Goal: Task Accomplishment & Management: Manage account settings

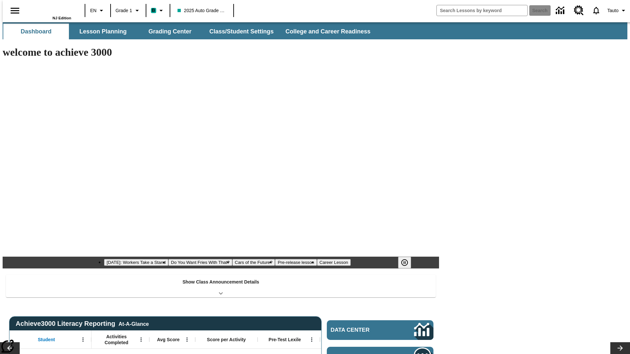
type input "-1"
click at [238, 32] on button "Class/Student Settings" at bounding box center [241, 32] width 75 height 16
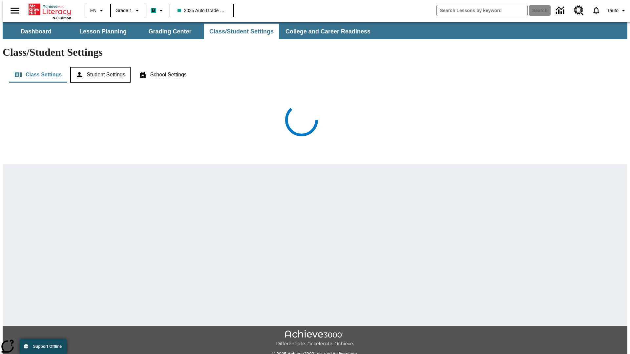
click at [99, 67] on button "Student Settings" at bounding box center [100, 75] width 60 height 16
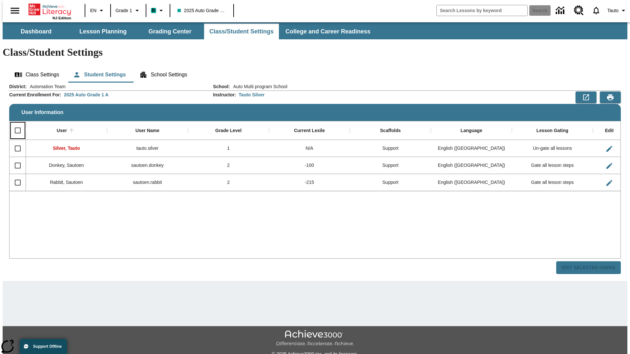
click at [15, 124] on input "Select all rows" at bounding box center [18, 131] width 14 height 14
checkbox input "true"
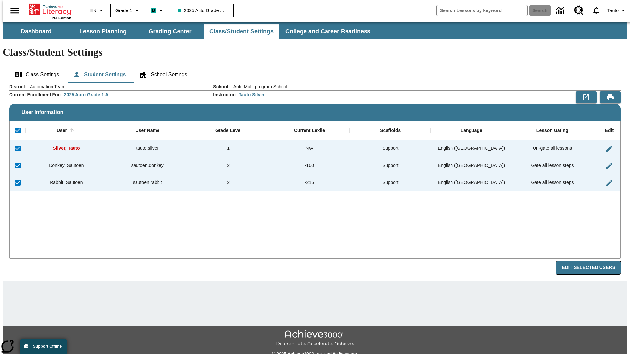
click at [594, 262] on button "Edit Selected Users" at bounding box center [588, 268] width 65 height 13
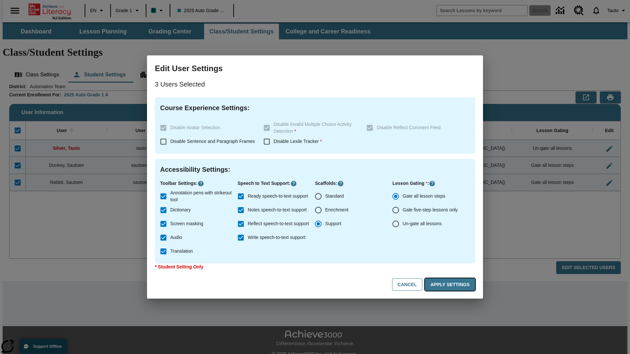
click at [451, 285] on button "Apply Settings" at bounding box center [450, 285] width 50 height 13
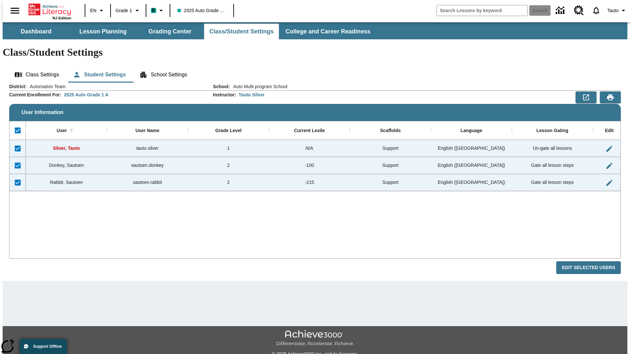
checkbox input "false"
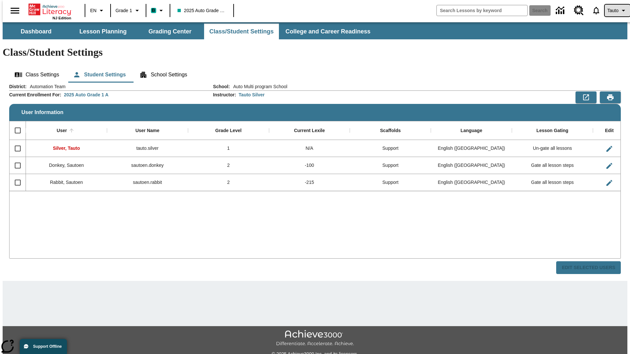
click at [614, 11] on span "Tauto" at bounding box center [612, 10] width 11 height 7
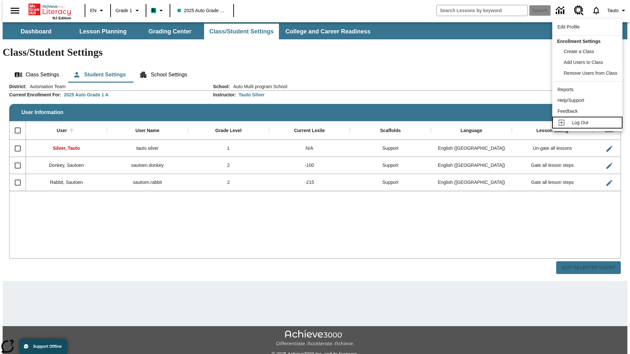
click at [588, 123] on span "Log Out" at bounding box center [580, 122] width 16 height 5
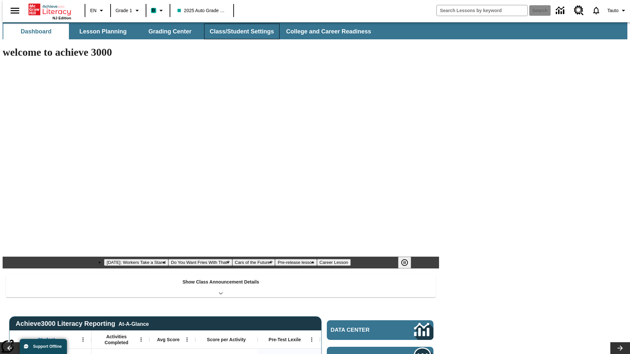
click at [238, 32] on button "Class/Student Settings" at bounding box center [241, 32] width 75 height 16
